Goal: Answer question/provide support

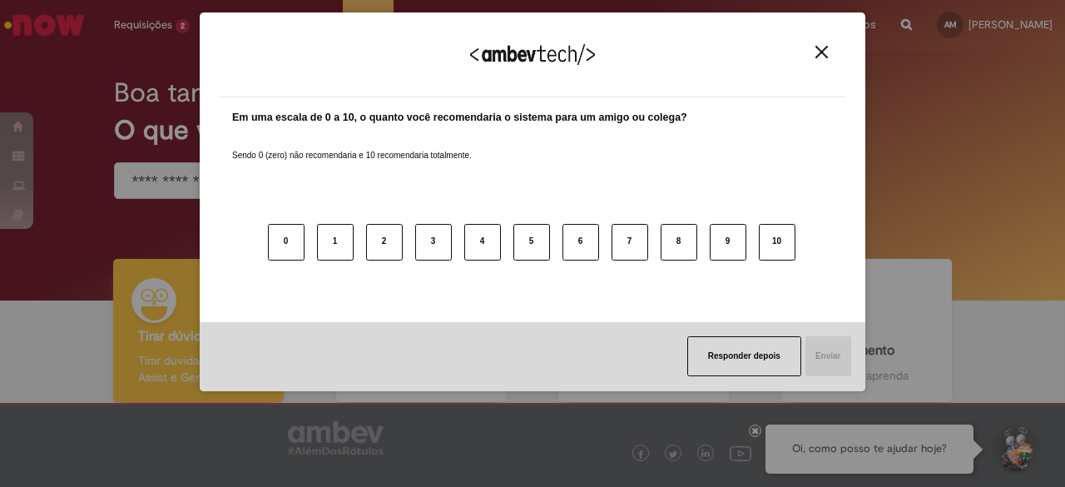
click at [824, 52] on img "Close" at bounding box center [821, 52] width 12 height 12
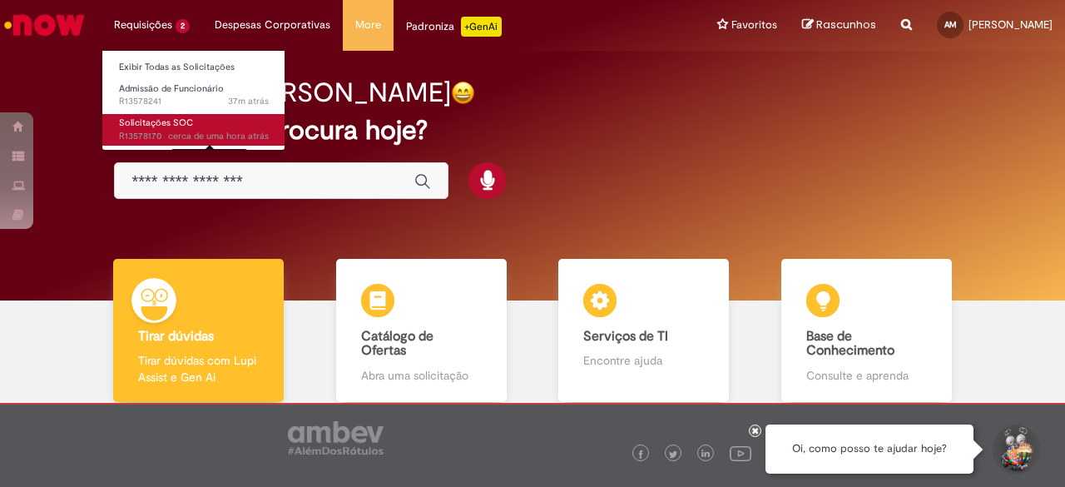
click at [175, 132] on sn-time-ago "cerca de uma hora atrás cerca de uma hora atrás [DATE] 16:26:49" at bounding box center [218, 136] width 101 height 12
click at [136, 128] on span "Solicitações SOC" at bounding box center [156, 122] width 74 height 12
click at [139, 132] on span "cerca de uma hora atrás cerca de uma hora atrás R13578170" at bounding box center [194, 136] width 150 height 13
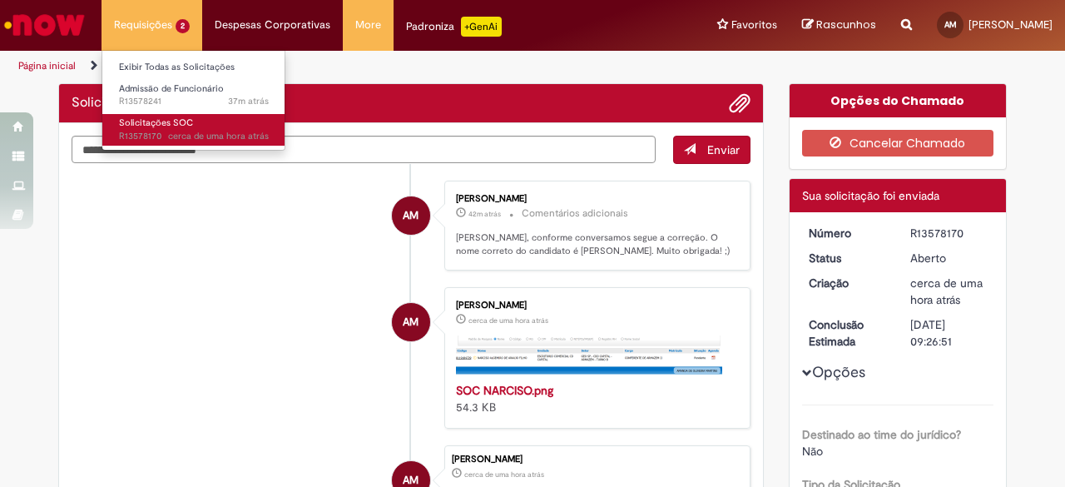
click at [141, 131] on span "cerca de uma hora atrás cerca de uma hora atrás R13578170" at bounding box center [194, 136] width 150 height 13
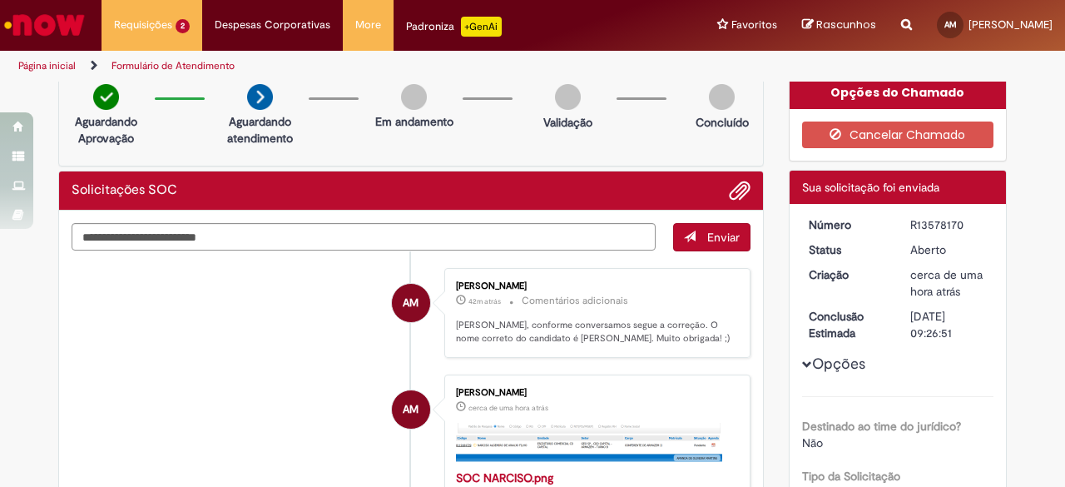
scroll to position [7, 0]
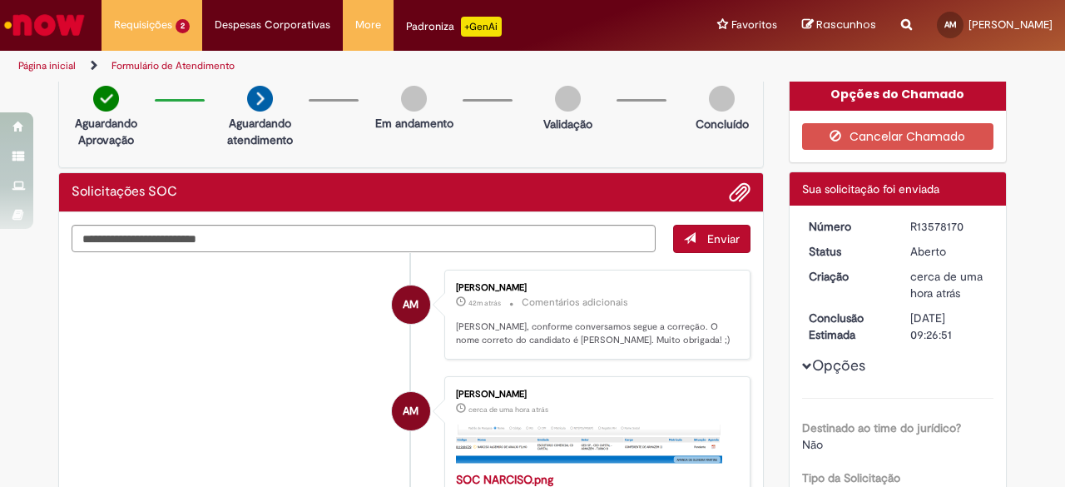
click at [288, 322] on li "AM [PERSON_NAME] 42m atrás 42 minutos atrás Comentários adicionais [PERSON_NAME…" at bounding box center [411, 315] width 679 height 91
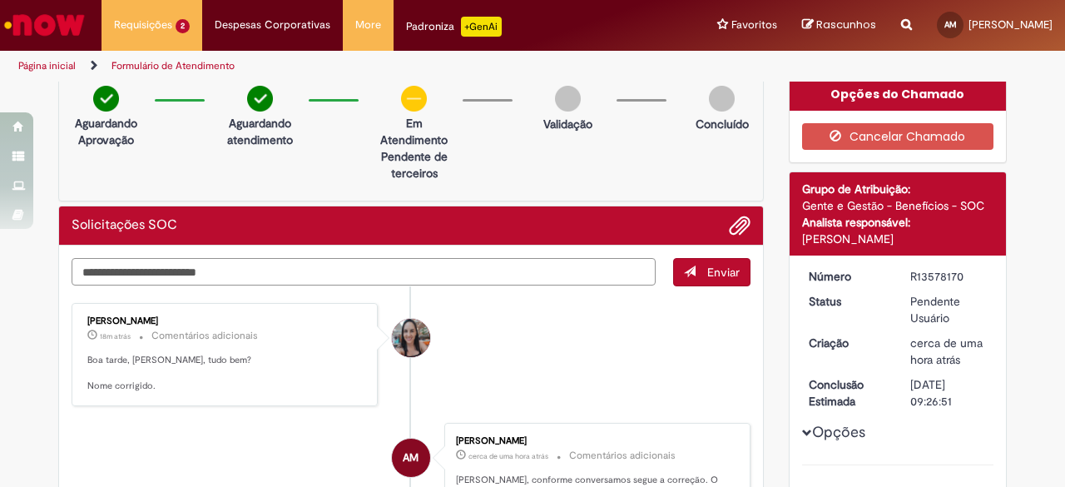
click at [282, 274] on textarea "Digite sua mensagem aqui..." at bounding box center [364, 271] width 584 height 27
type textarea "*********"
click at [684, 280] on button "Enviar" at bounding box center [711, 272] width 77 height 28
click at [895, 202] on div "Gente e Gestão - Benefícios - SOC" at bounding box center [898, 205] width 192 height 17
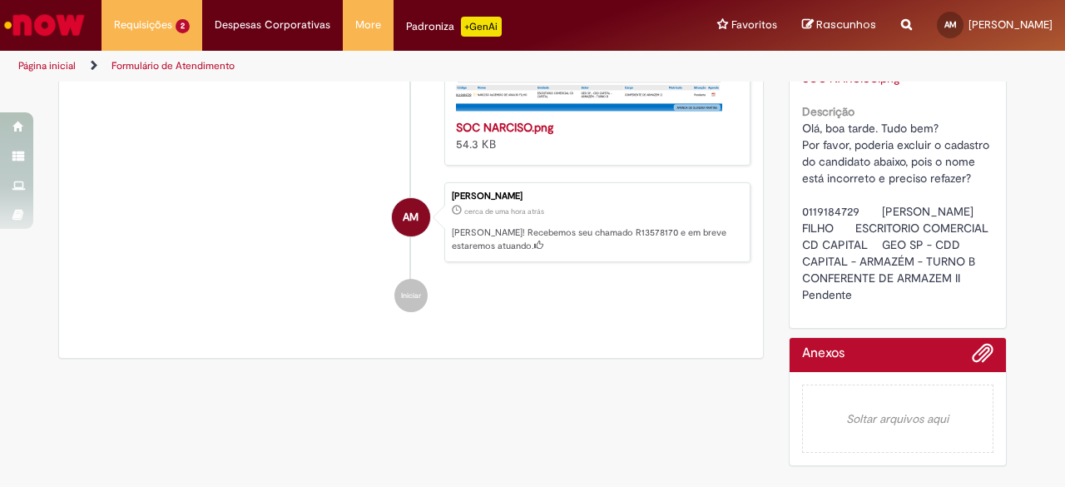
scroll to position [150, 0]
